Goal: Task Accomplishment & Management: Manage account settings

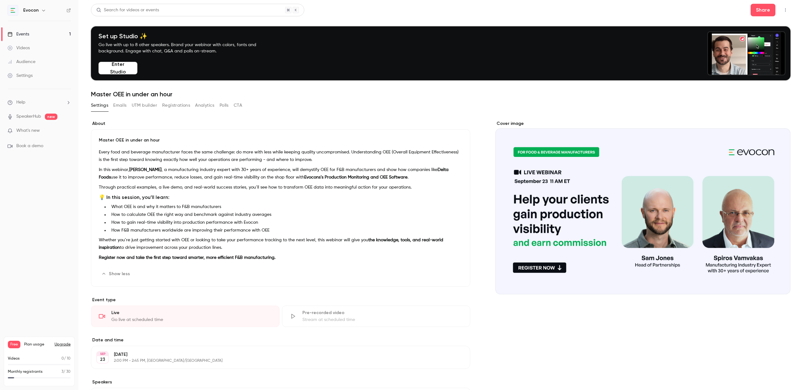
scroll to position [61, 0]
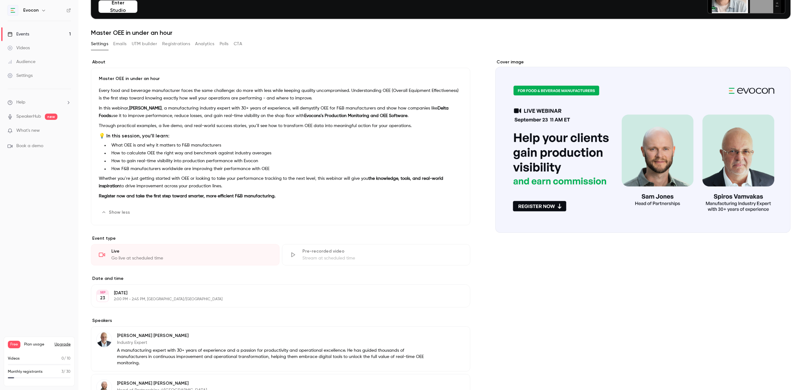
drag, startPoint x: 61, startPoint y: 372, endPoint x: 75, endPoint y: 373, distance: 14.5
click at [75, 373] on div "Free Plan usage Upgrade Videos 0 / 10 Monthly registrants 3 / 30" at bounding box center [39, 361] width 78 height 57
click at [41, 9] on icon "button" at bounding box center [43, 10] width 5 height 5
click at [56, 184] on div at bounding box center [401, 195] width 803 height 390
click at [30, 76] on div "Settings" at bounding box center [20, 75] width 25 height 6
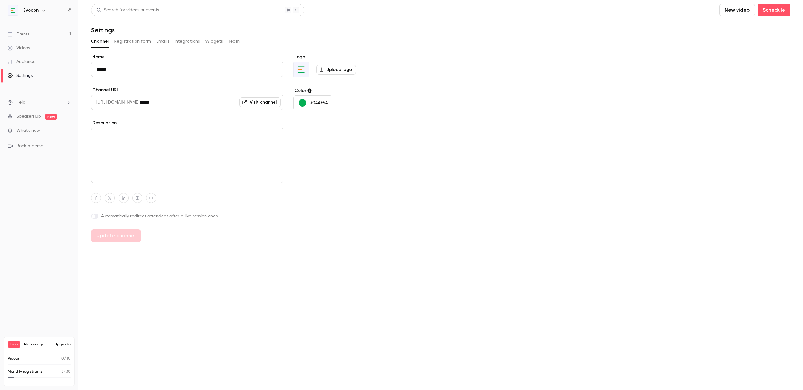
click at [159, 41] on button "Emails" at bounding box center [162, 41] width 13 height 10
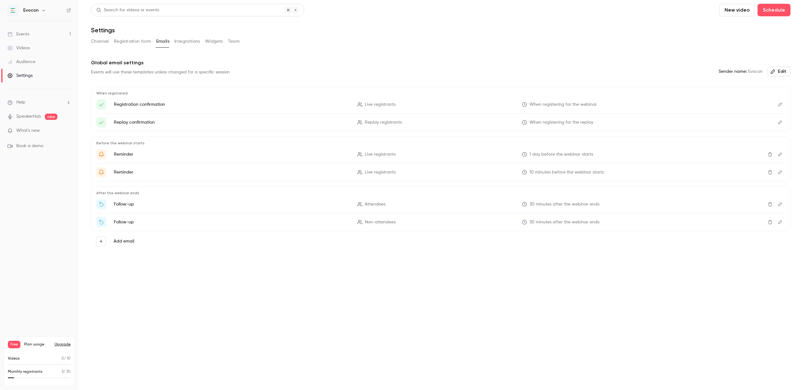
click at [233, 39] on button "Team" at bounding box center [234, 41] width 12 height 10
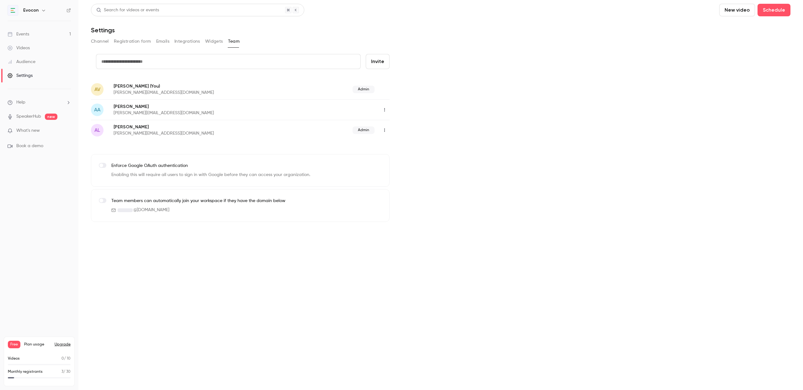
click at [164, 44] on button "Emails" at bounding box center [162, 41] width 13 height 10
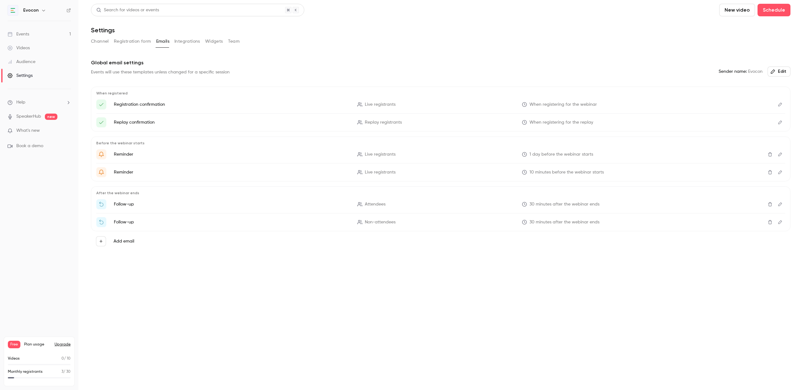
click at [783, 154] on button "Edit" at bounding box center [780, 154] width 10 height 10
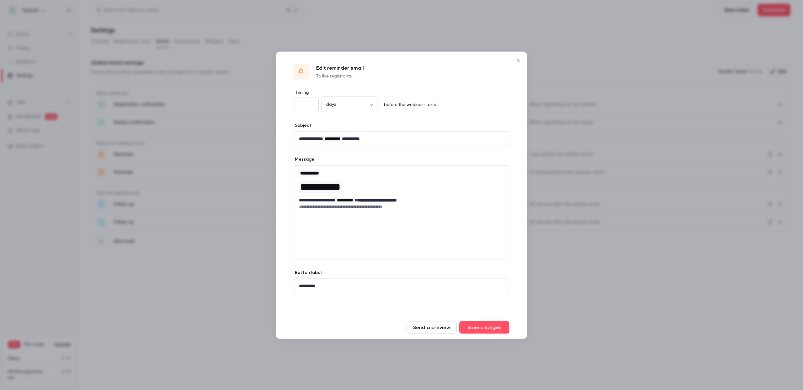
click at [642, 292] on div at bounding box center [401, 195] width 803 height 390
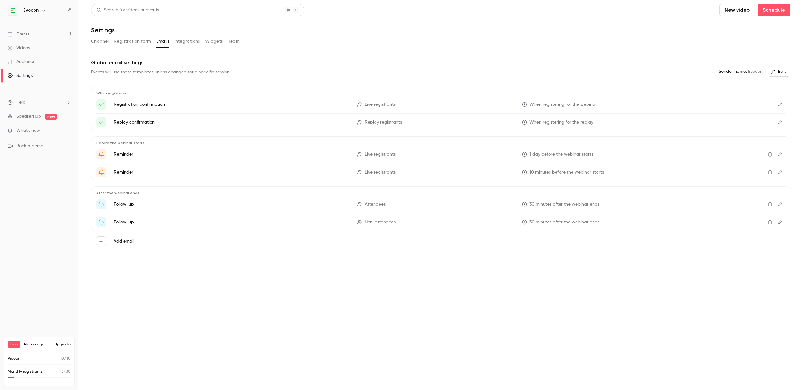
click at [248, 304] on main "Search for videos or events New video Schedule Settings Channel Registration fo…" at bounding box center [440, 195] width 725 height 390
click at [296, 318] on main "Search for videos or events New video Schedule Settings Channel Registration fo…" at bounding box center [440, 195] width 725 height 390
